Goal: Information Seeking & Learning: Learn about a topic

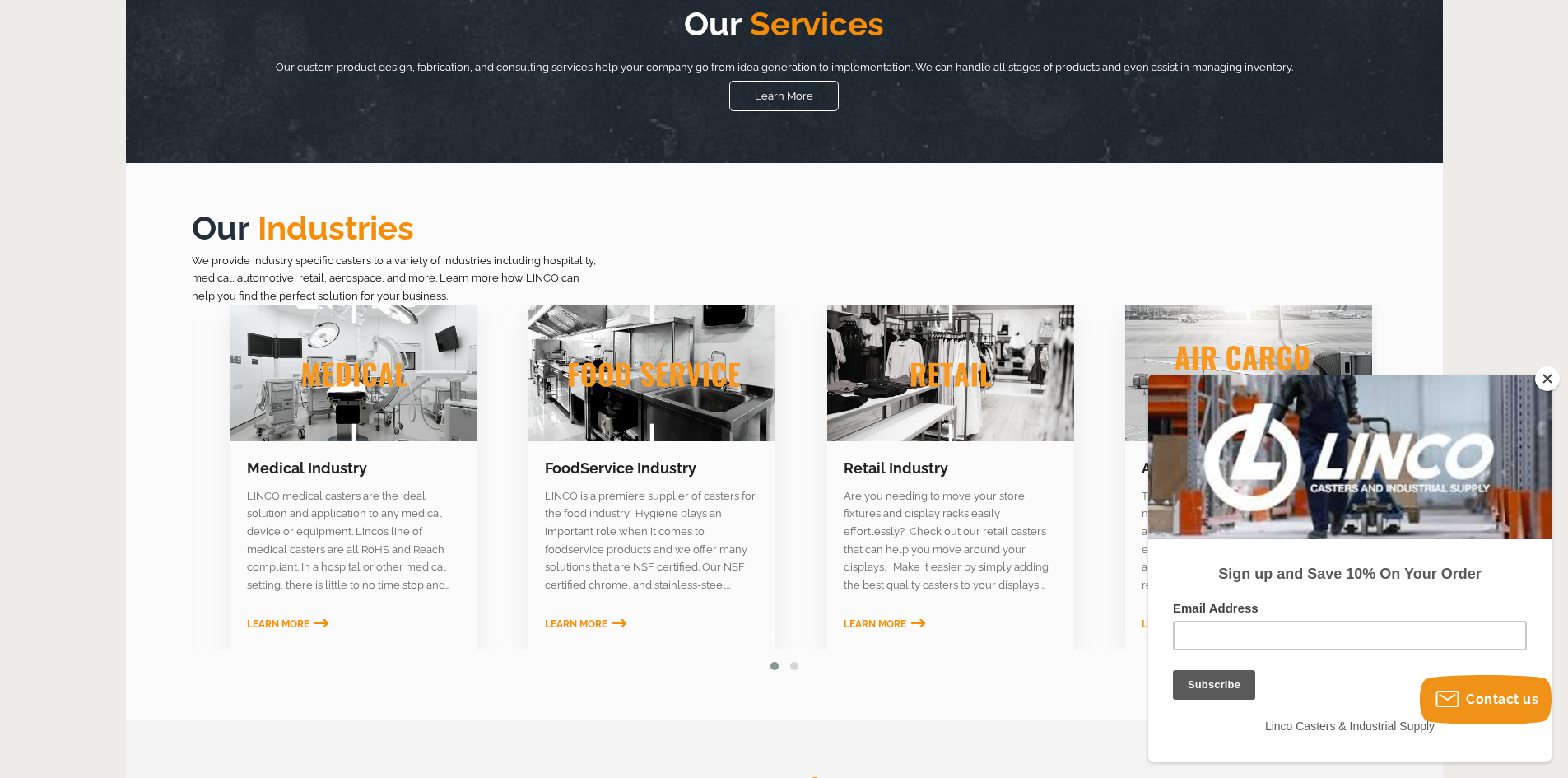
drag, startPoint x: 580, startPoint y: 518, endPoint x: 630, endPoint y: 518, distance: 50.0
click at [630, 518] on section "LINCO is a premiere supplier of casters for the food industry. Hygiene plays an…" at bounding box center [652, 540] width 247 height 107
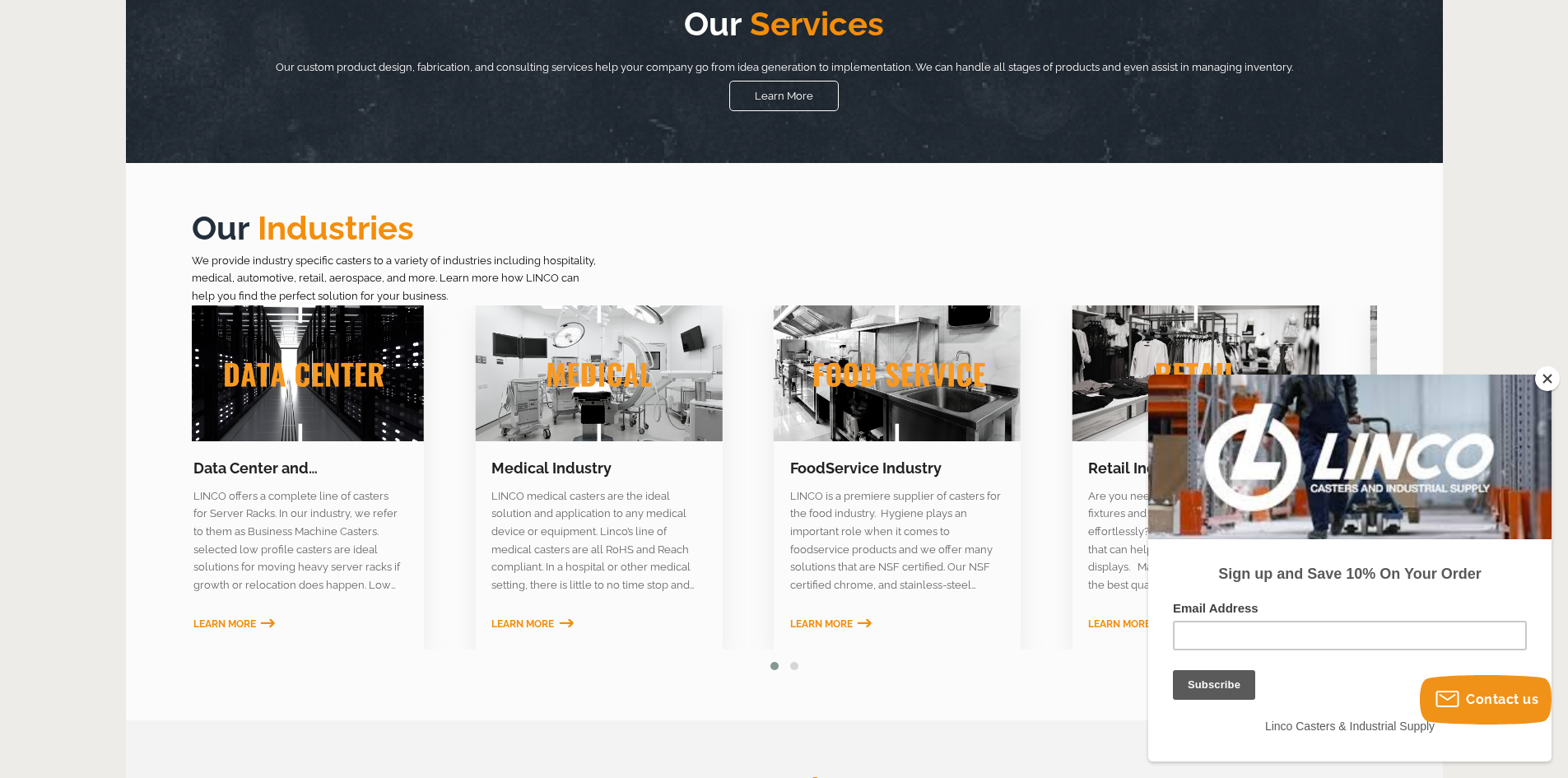
click at [935, 540] on section "LINCO is a premiere supplier of casters for the food industry. Hygiene plays an…" at bounding box center [897, 540] width 247 height 107
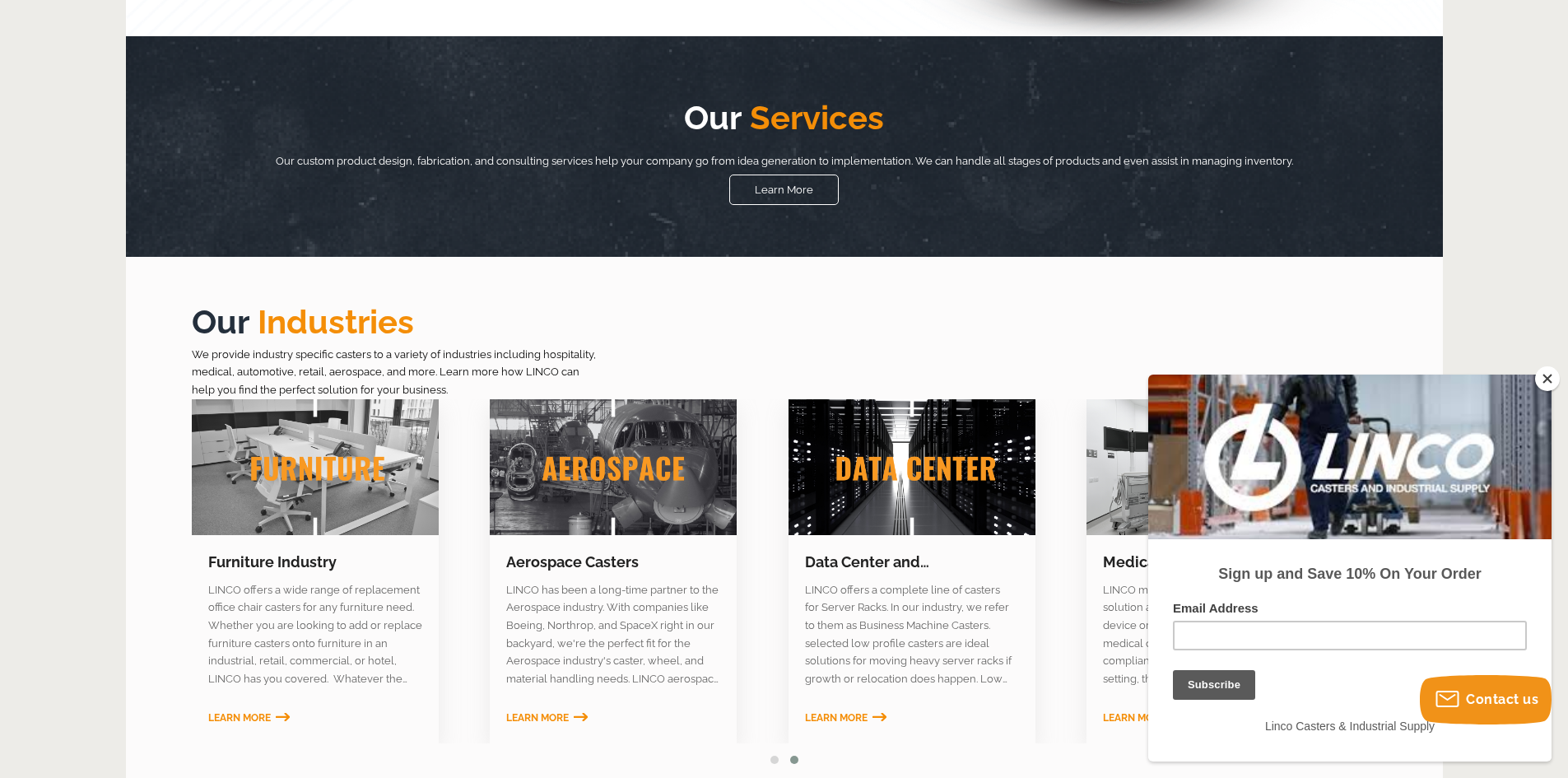
scroll to position [494, 0]
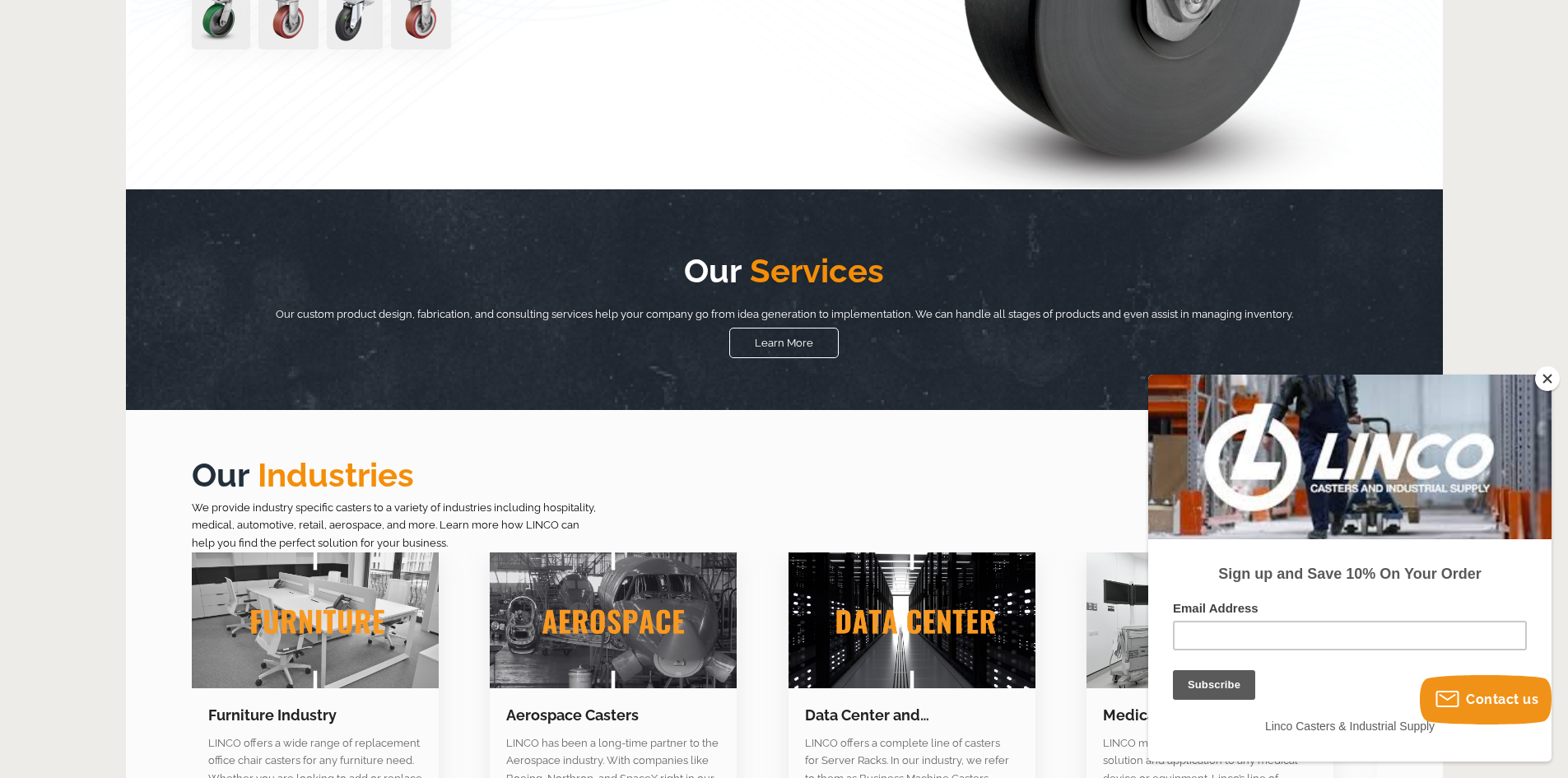
click at [1552, 386] on button "Close" at bounding box center [1547, 378] width 25 height 25
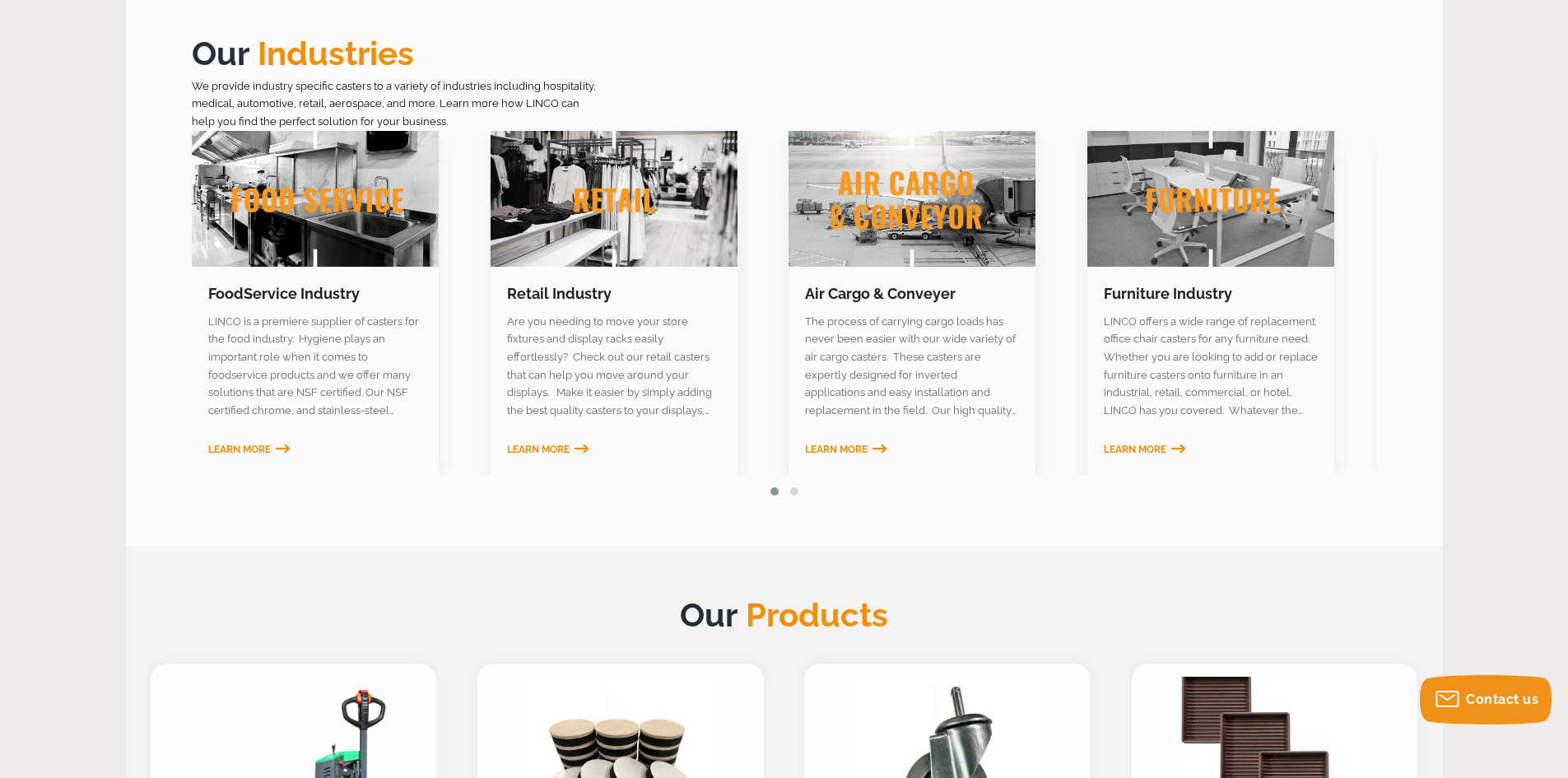
scroll to position [741, 0]
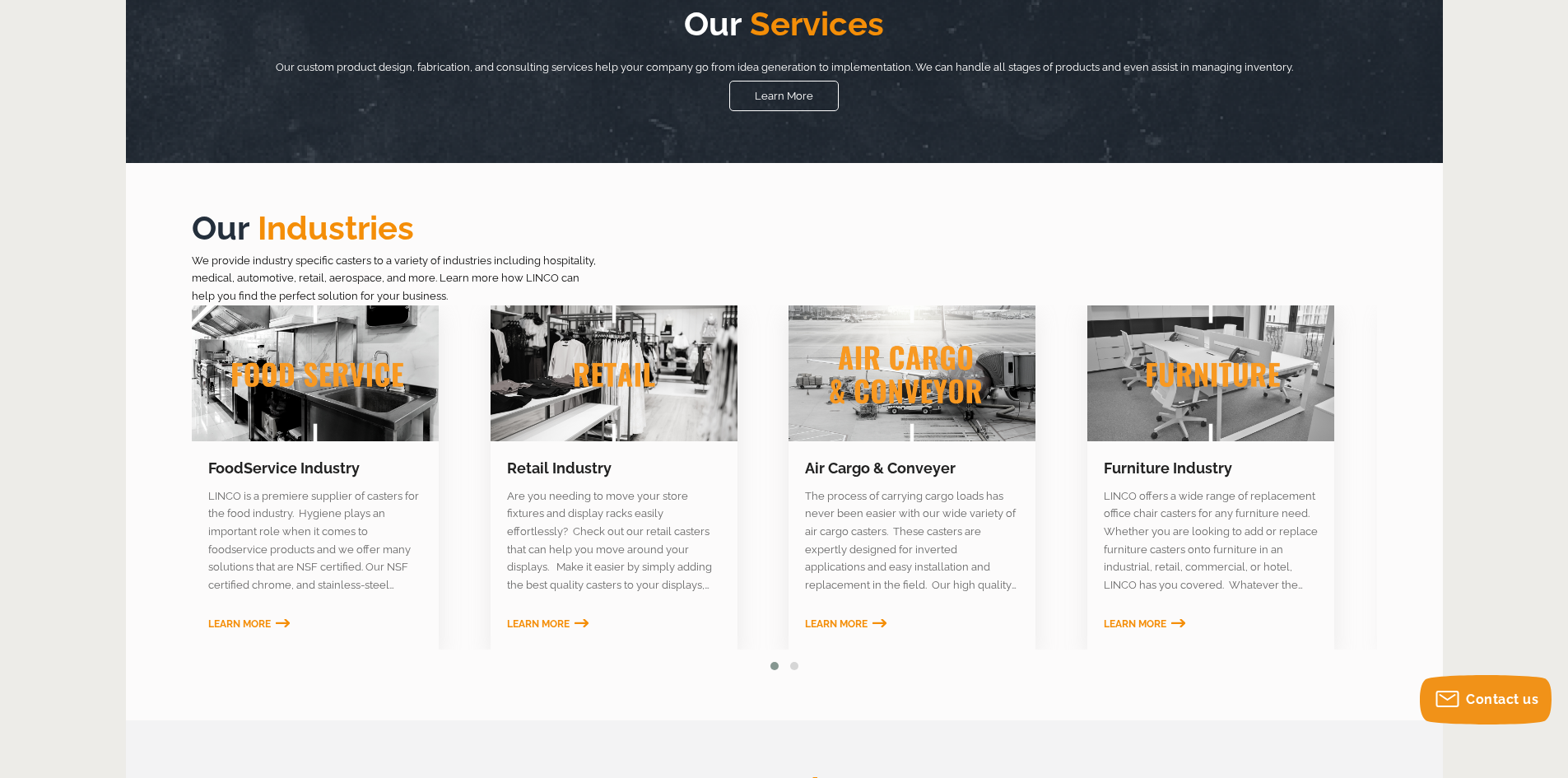
click at [407, 386] on link at bounding box center [315, 373] width 247 height 136
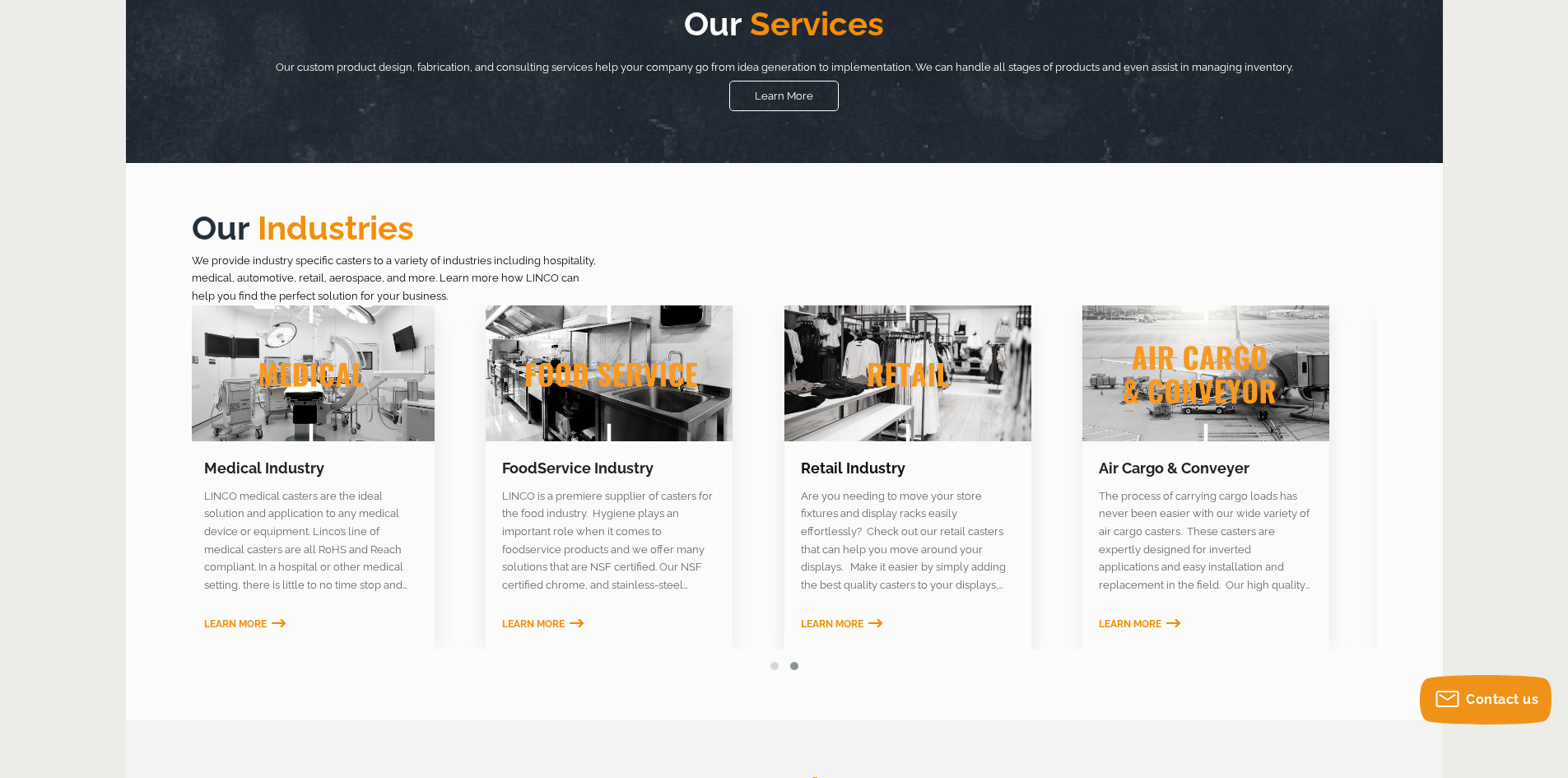
drag, startPoint x: 314, startPoint y: 473, endPoint x: 1088, endPoint y: 459, distance: 774.1
click at [905, 459] on link "Retail Industry" at bounding box center [853, 467] width 104 height 17
